Goal: Information Seeking & Learning: Learn about a topic

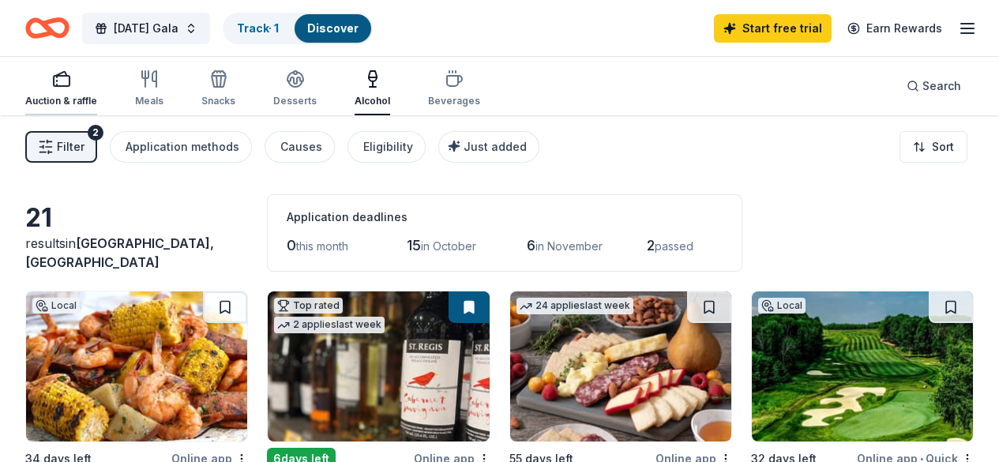
click at [71, 79] on icon "button" at bounding box center [61, 78] width 19 height 19
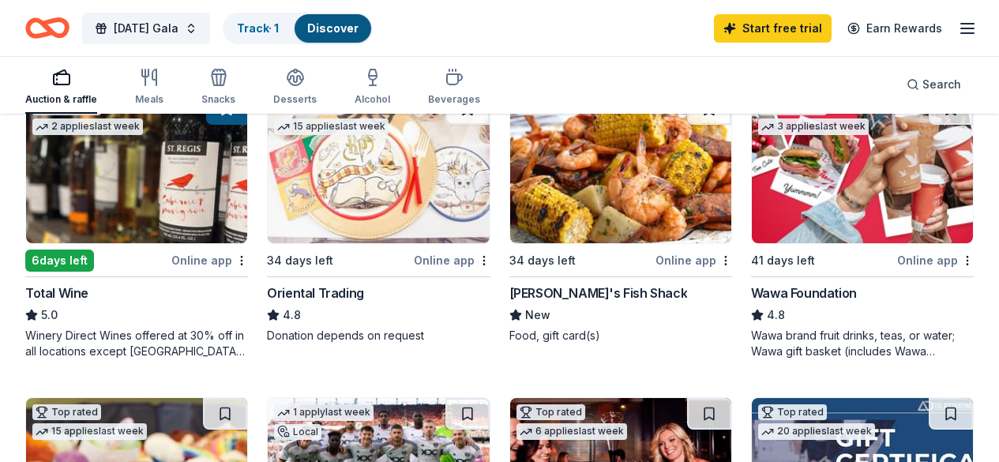
scroll to position [505, 0]
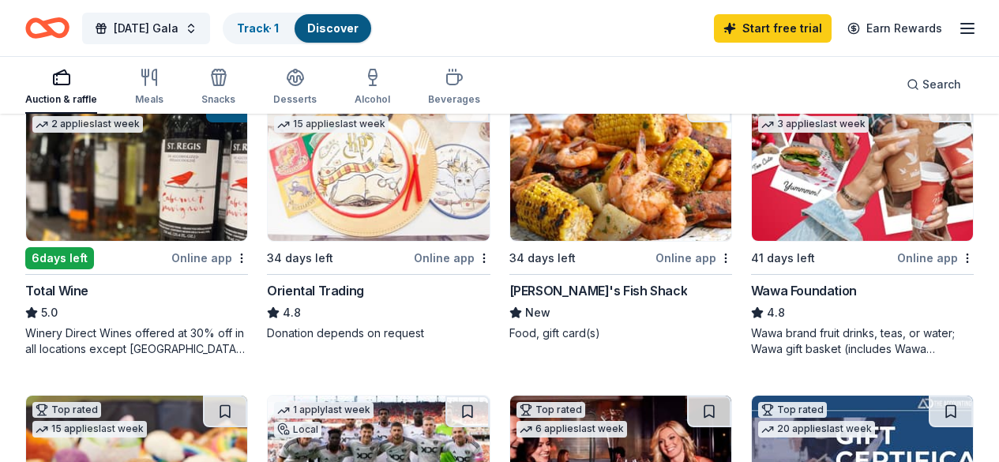
click at [267, 328] on div "Donation depends on request" at bounding box center [378, 333] width 223 height 16
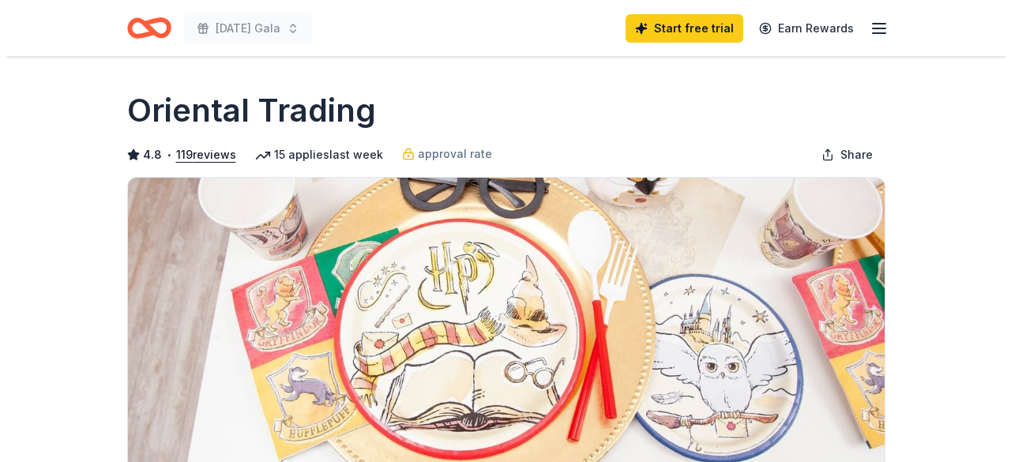
scroll to position [88, 0]
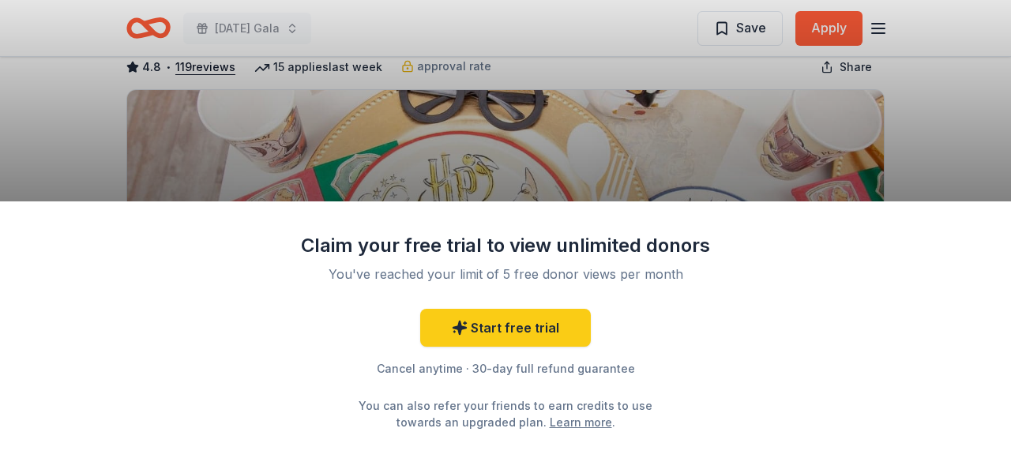
click at [699, 171] on div "Claim your free trial to view unlimited donors You've reached your limit of 5 f…" at bounding box center [505, 231] width 1011 height 462
